Goal: Task Accomplishment & Management: Manage account settings

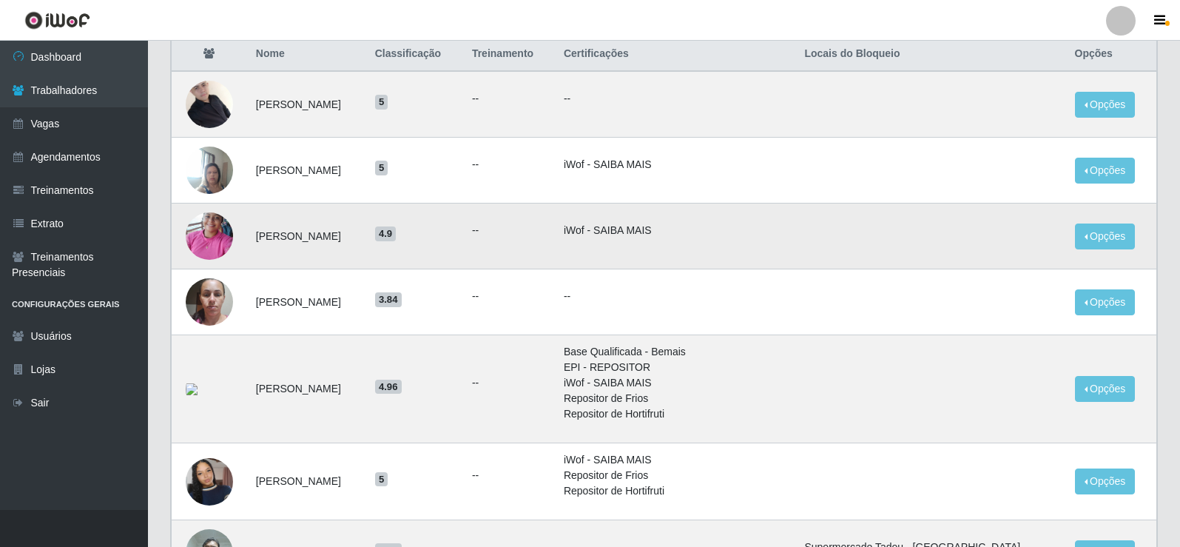
scroll to position [148, 0]
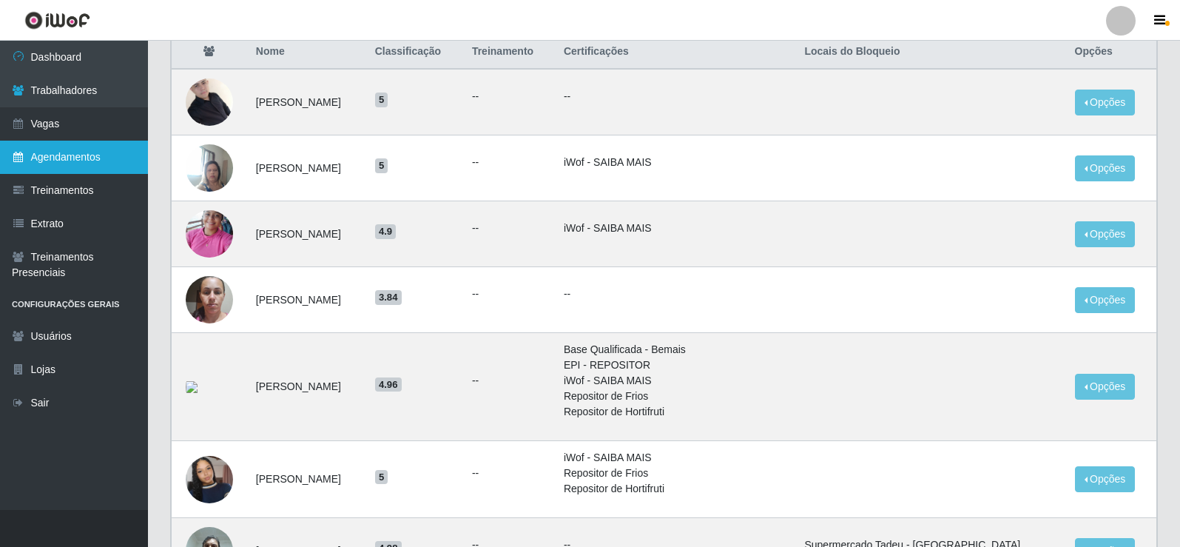
click at [89, 149] on link "Agendamentos" at bounding box center [74, 157] width 148 height 33
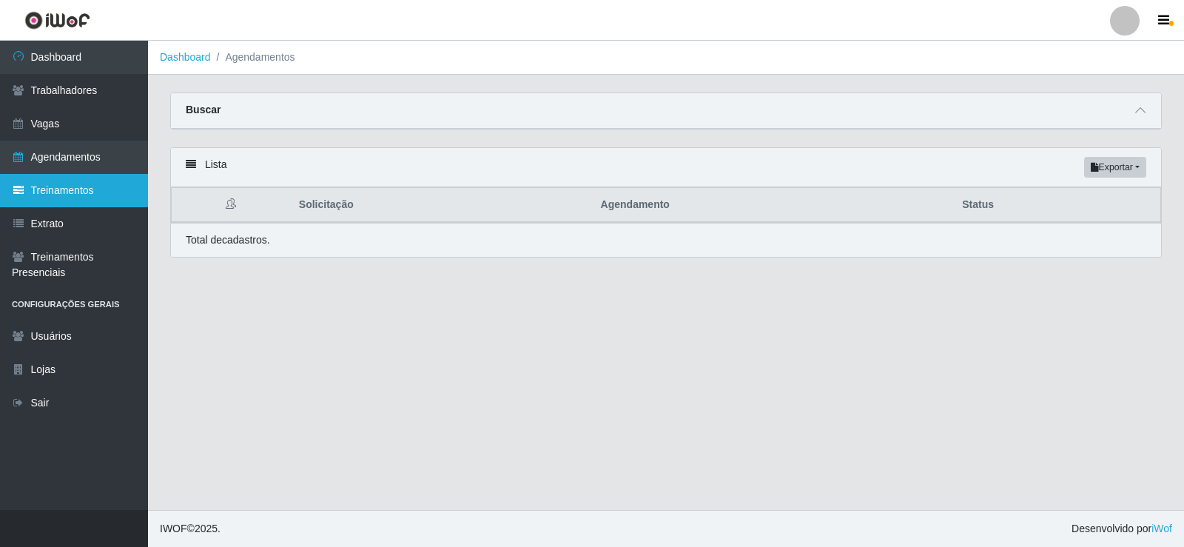
click at [102, 195] on link "Treinamentos" at bounding box center [74, 190] width 148 height 33
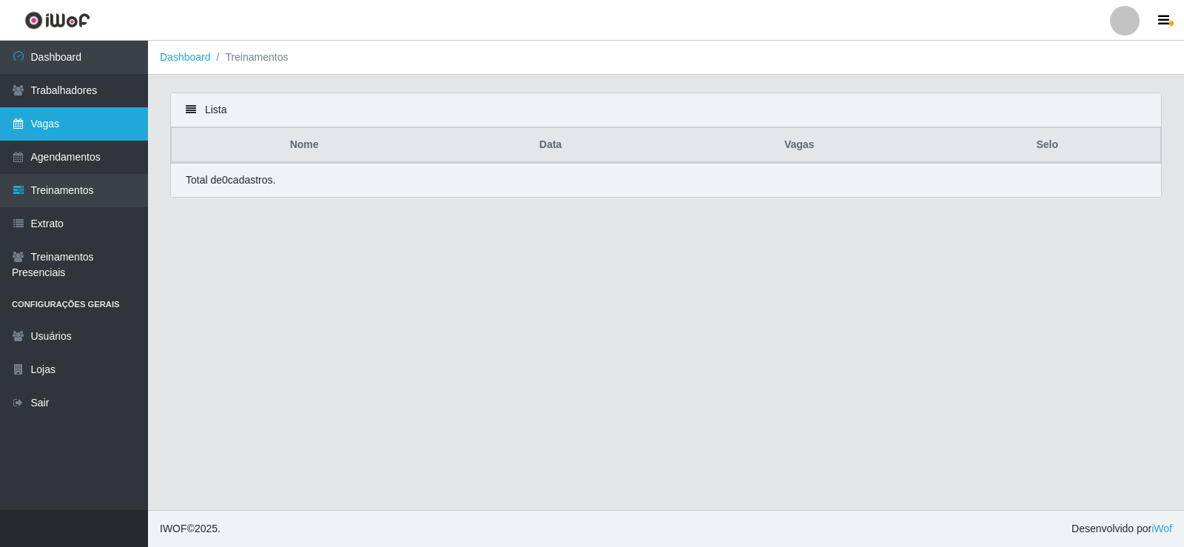
click at [109, 129] on link "Vagas" at bounding box center [74, 123] width 148 height 33
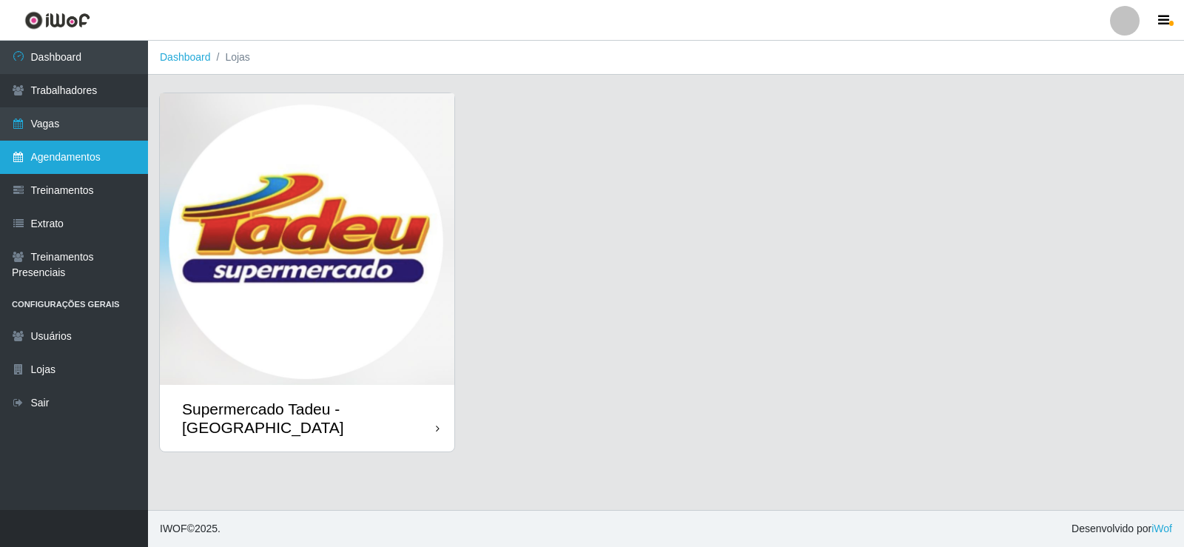
click at [112, 146] on link "Agendamentos" at bounding box center [74, 157] width 148 height 33
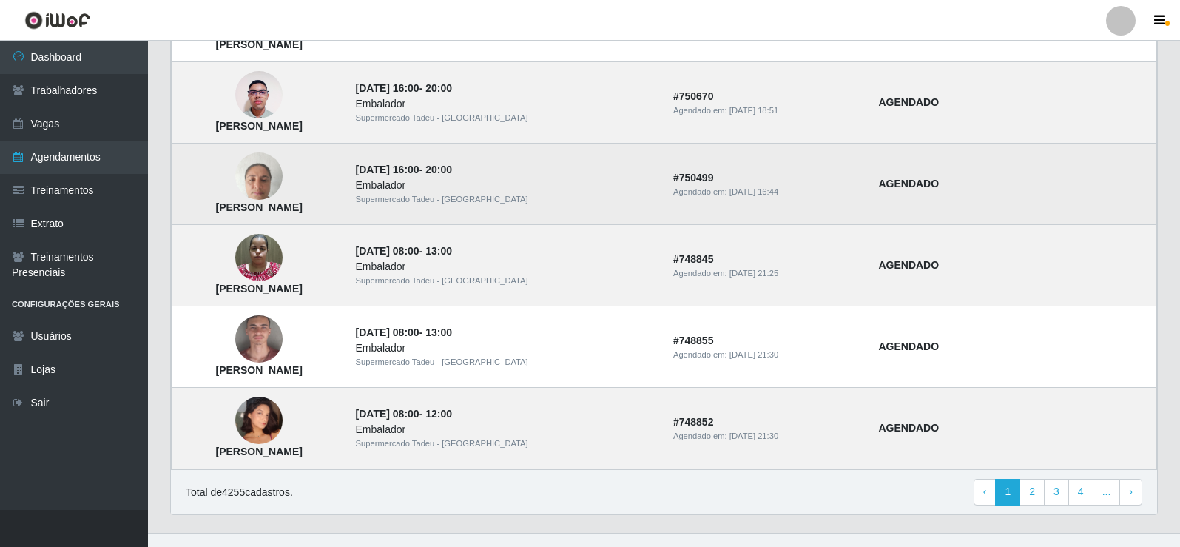
scroll to position [998, 0]
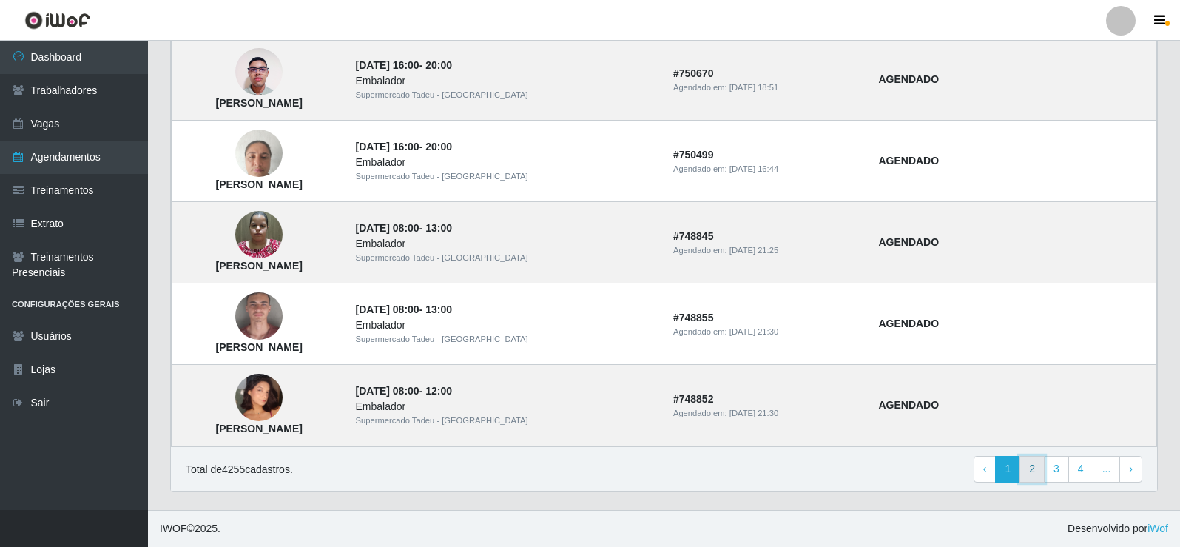
click at [1027, 468] on link "2" at bounding box center [1032, 469] width 25 height 27
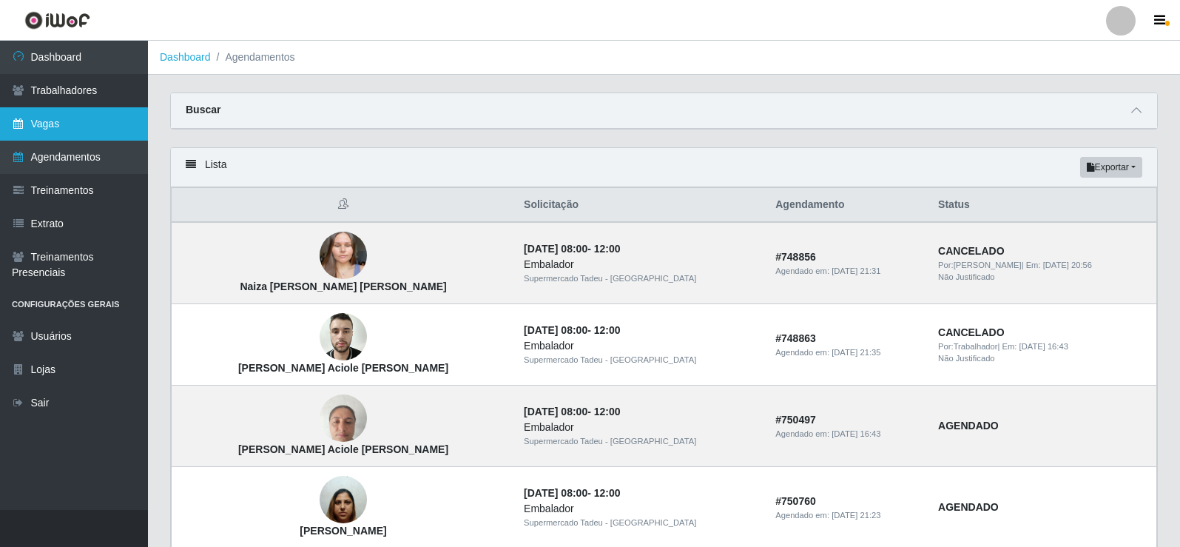
click at [10, 128] on link "Vagas" at bounding box center [74, 123] width 148 height 33
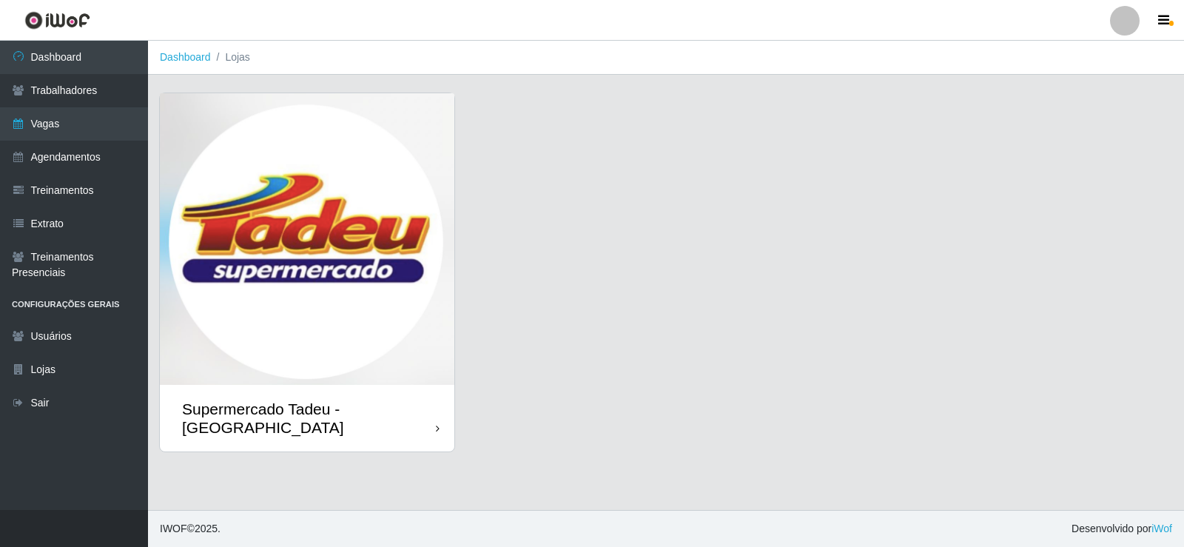
click at [325, 233] on img at bounding box center [307, 239] width 295 height 292
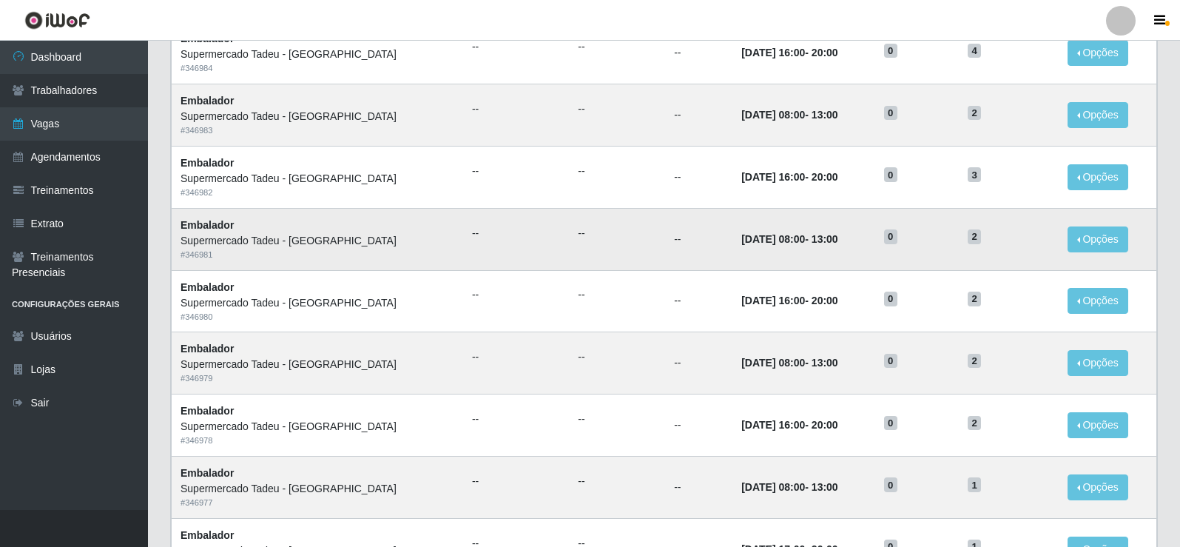
scroll to position [486, 0]
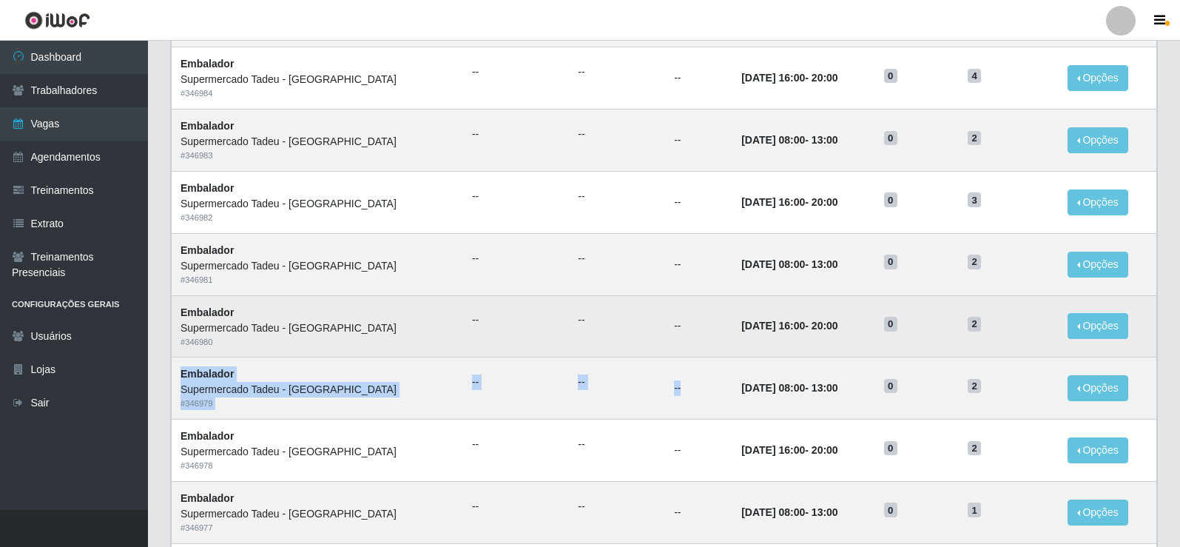
drag, startPoint x: 644, startPoint y: 388, endPoint x: 700, endPoint y: 346, distance: 70.3
click at [959, 332] on tbody "Embalador Supermercado Tadeu - Lagoa Seca # 346989 -- -- -- 30/09/2025, 16:00 -…" at bounding box center [665, 202] width 986 height 930
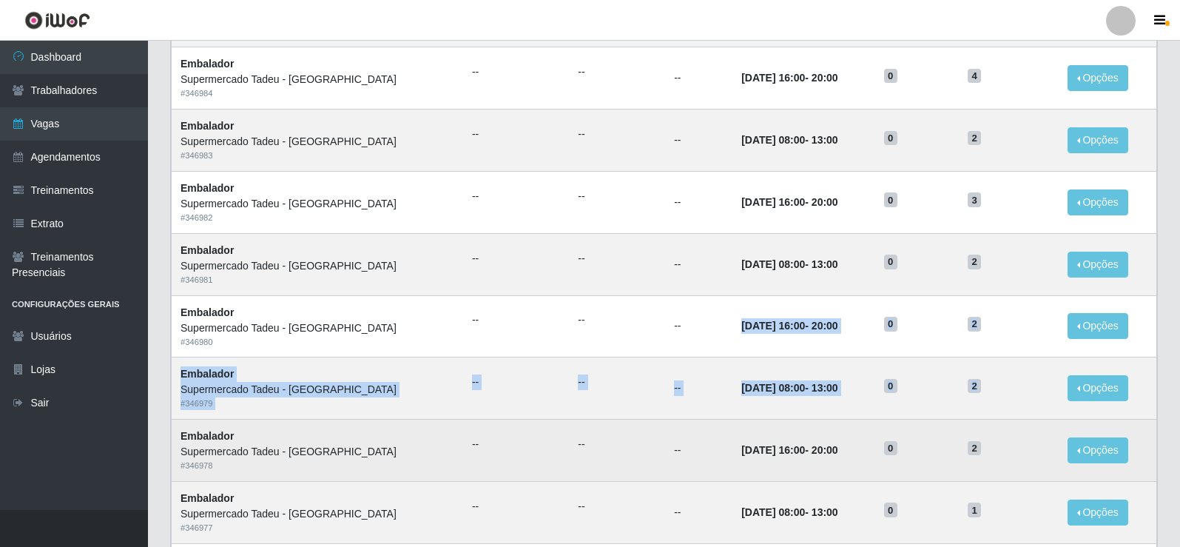
drag, startPoint x: 678, startPoint y: 334, endPoint x: 1033, endPoint y: 431, distance: 368.4
click at [999, 399] on tbody "Embalador Supermercado Tadeu - Lagoa Seca # 346989 -- -- -- 30/09/2025, 16:00 -…" at bounding box center [665, 202] width 986 height 930
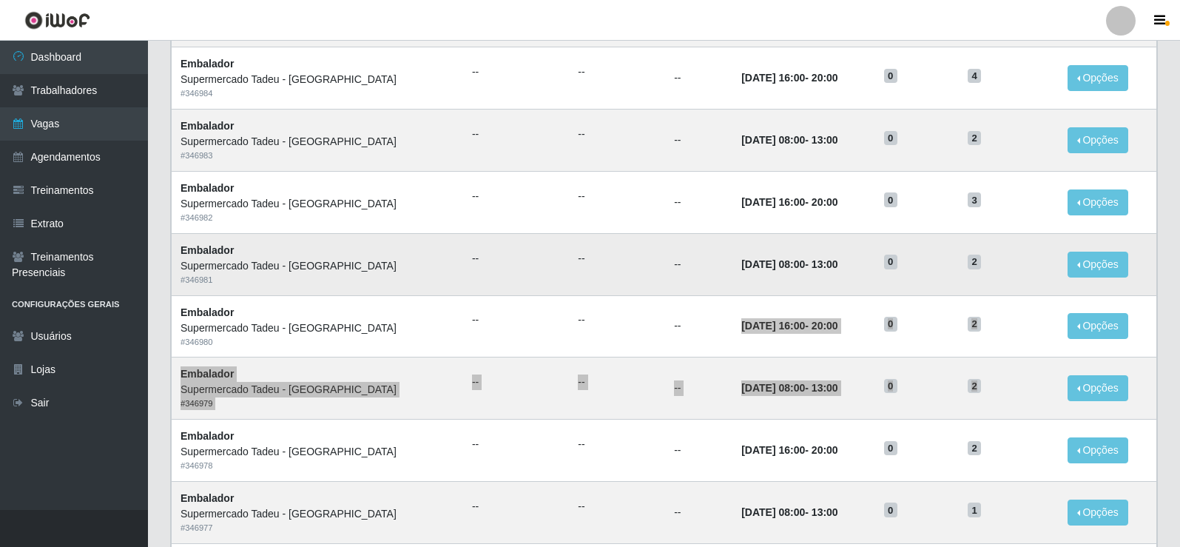
scroll to position [411, 0]
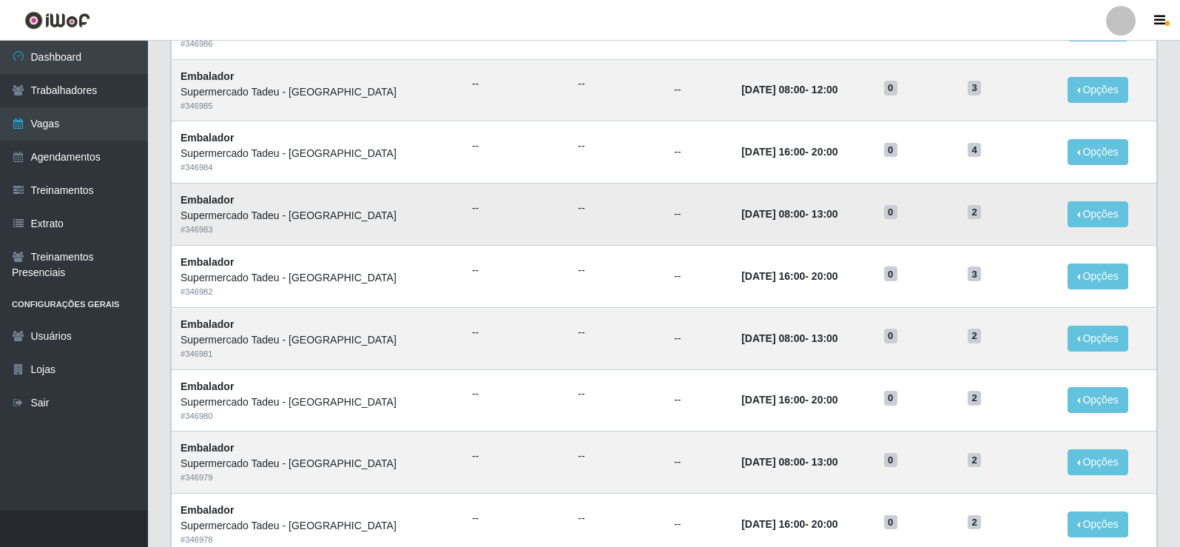
click at [733, 243] on td "27/09/2025, 08:00 - 13:00" at bounding box center [804, 215] width 143 height 62
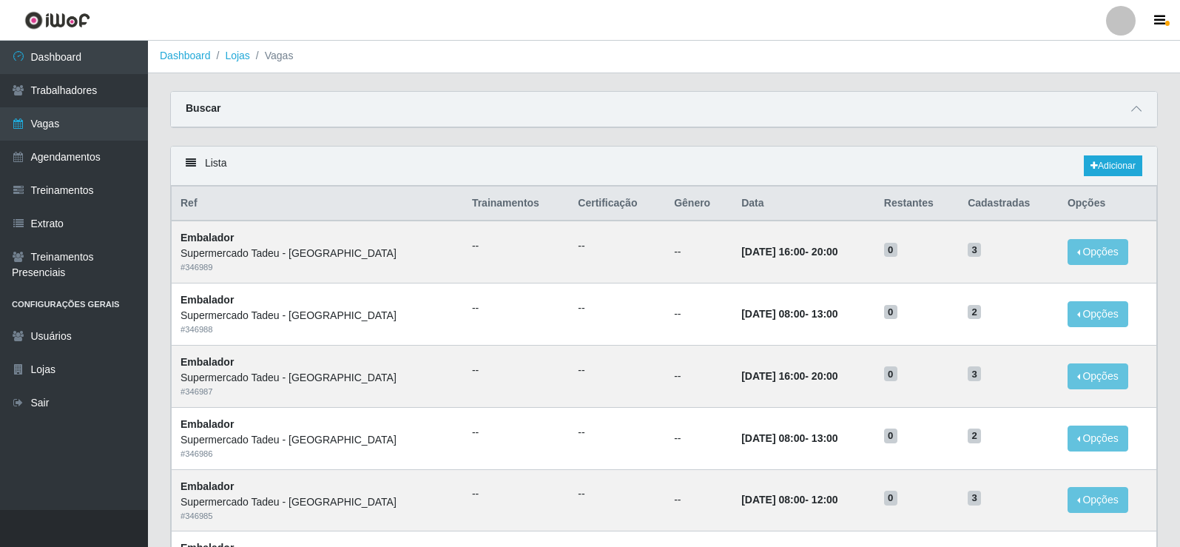
scroll to position [0, 0]
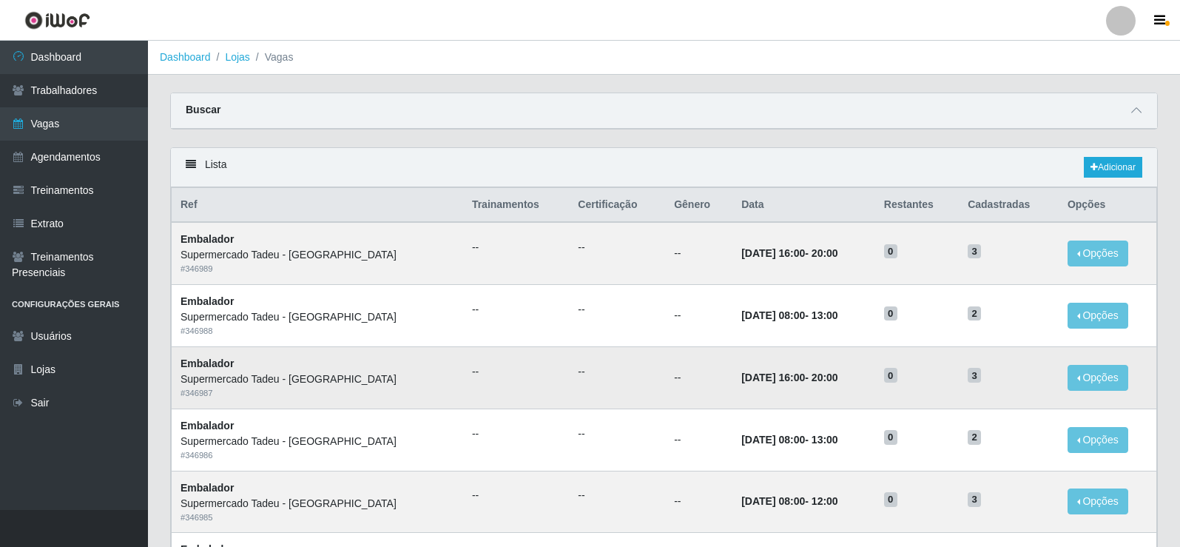
click at [587, 363] on td "--" at bounding box center [617, 377] width 96 height 62
